Goal: Transaction & Acquisition: Purchase product/service

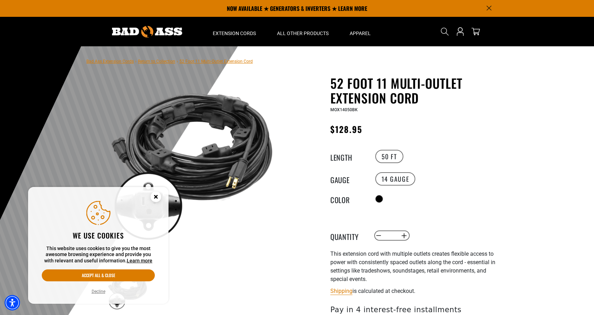
click at [155, 197] on icon "Cookie Consent" at bounding box center [155, 196] width 2 height 2
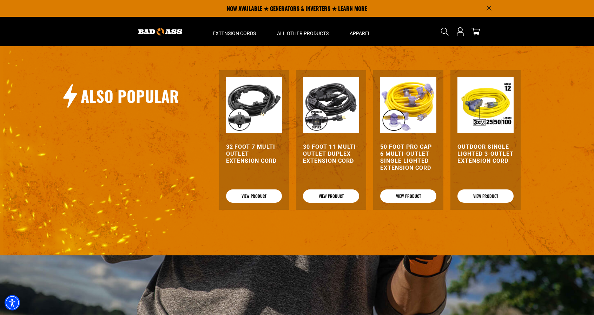
scroll to position [701, 0]
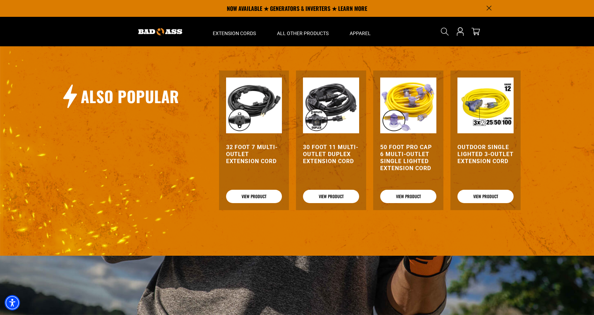
click at [257, 117] on img at bounding box center [254, 106] width 56 height 56
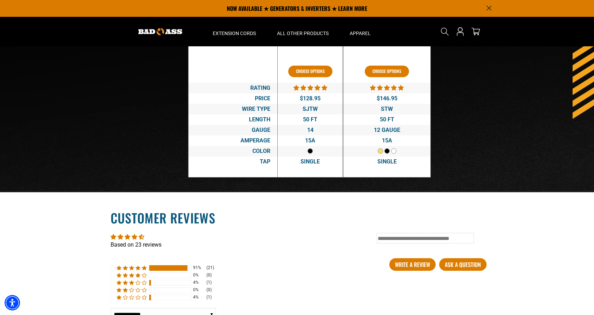
scroll to position [1120, 0]
